Goal: Go to known website: Access a specific website the user already knows

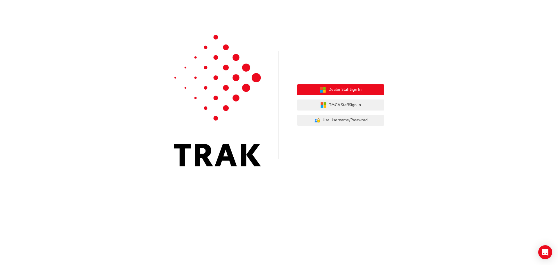
click at [336, 89] on span "Dealer Staff Sign In" at bounding box center [344, 89] width 33 height 7
